Goal: Information Seeking & Learning: Learn about a topic

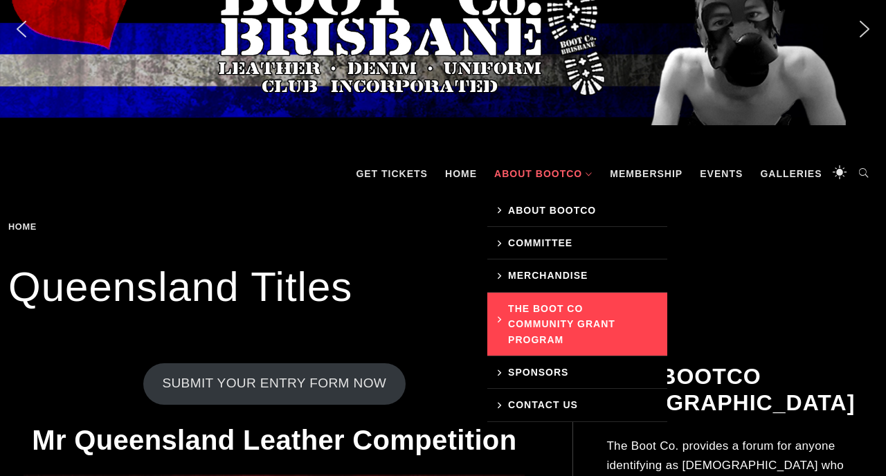
scroll to position [65, 0]
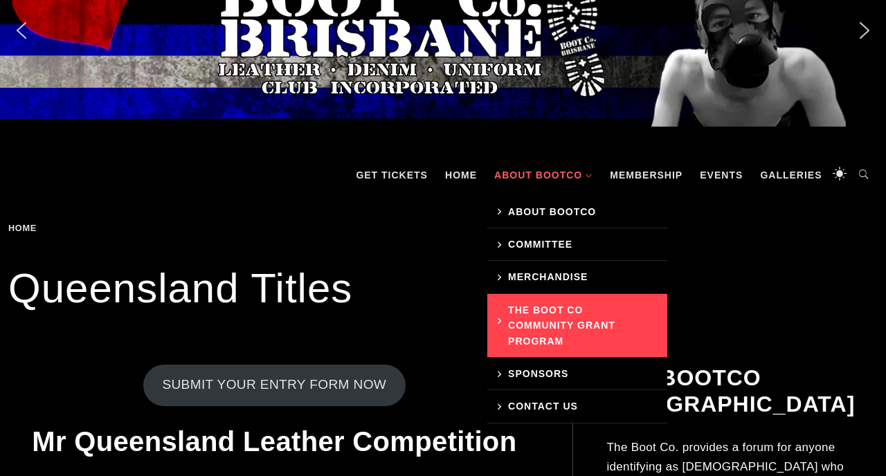
click at [544, 328] on link "The Boot Co Community Grant Program" at bounding box center [577, 326] width 180 height 64
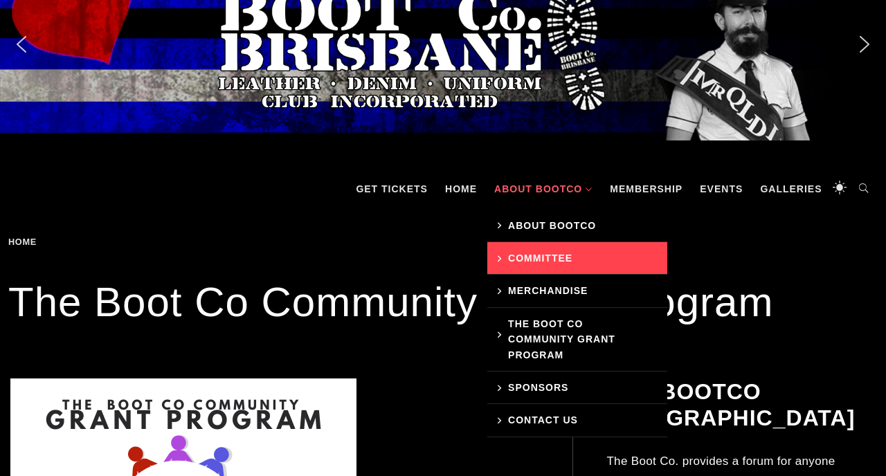
scroll to position [49, 0]
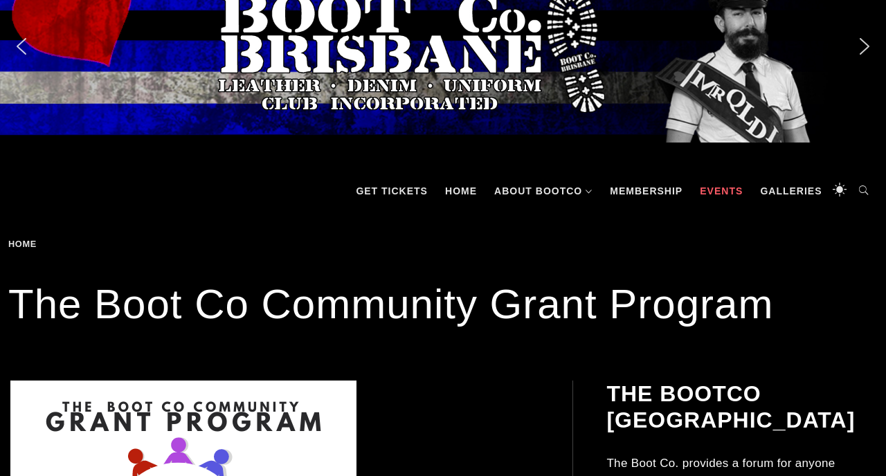
click at [735, 186] on link "Events" at bounding box center [721, 191] width 57 height 42
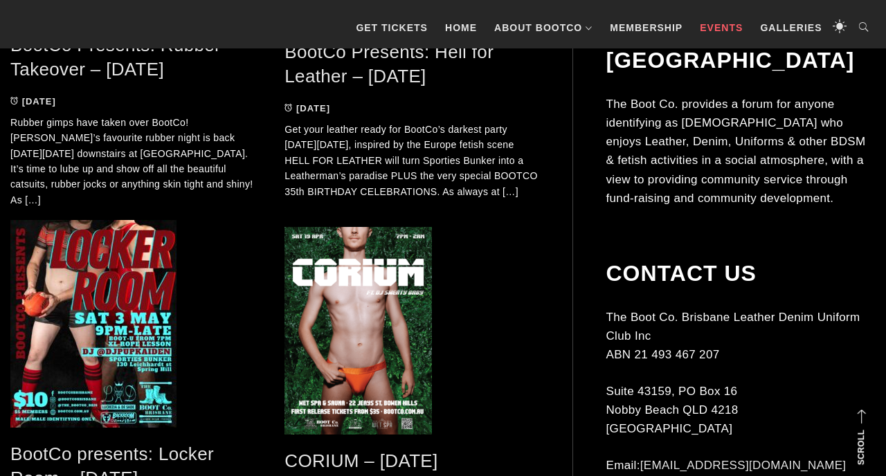
scroll to position [1252, 0]
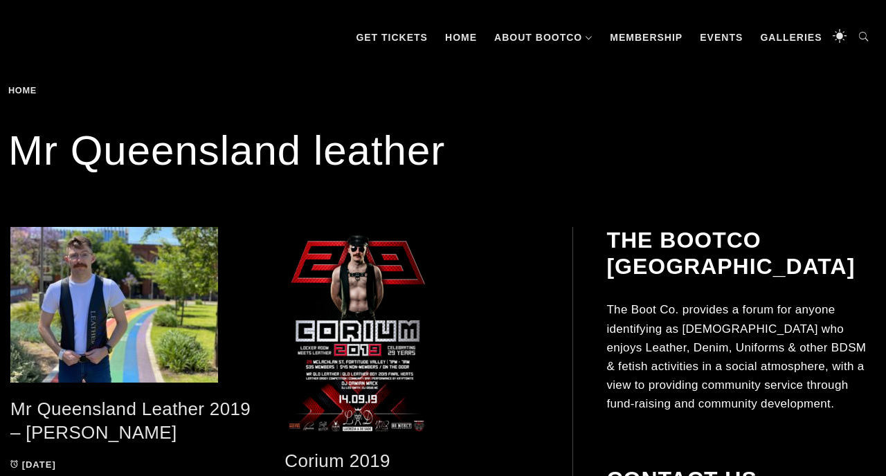
scroll to position [249, 0]
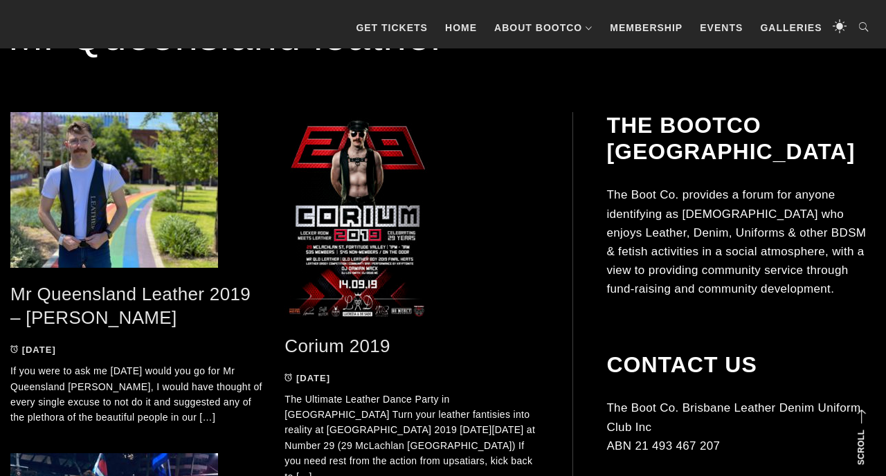
click at [180, 291] on link "Mr Queensland Leather 2019 – [PERSON_NAME]" at bounding box center [130, 306] width 240 height 45
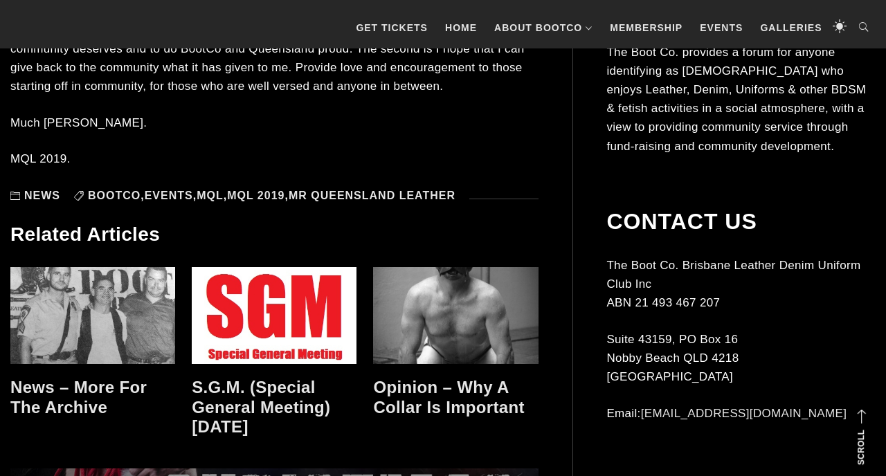
scroll to position [1354, 0]
